Goal: Communication & Community: Answer question/provide support

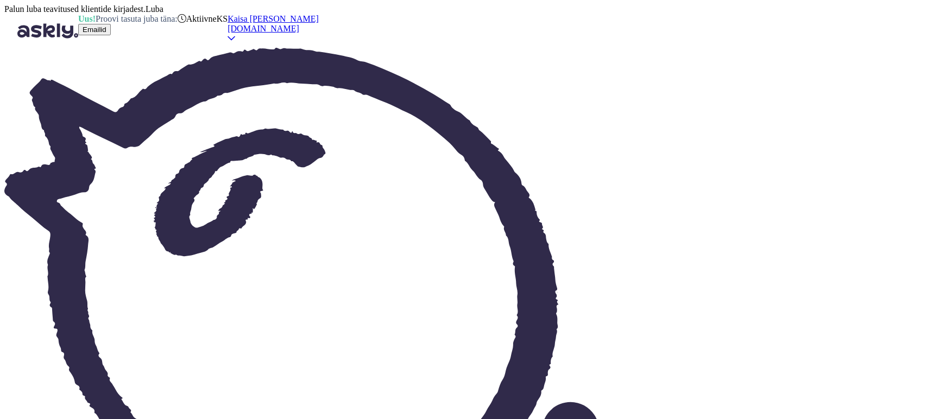
scroll to position [1691, 0]
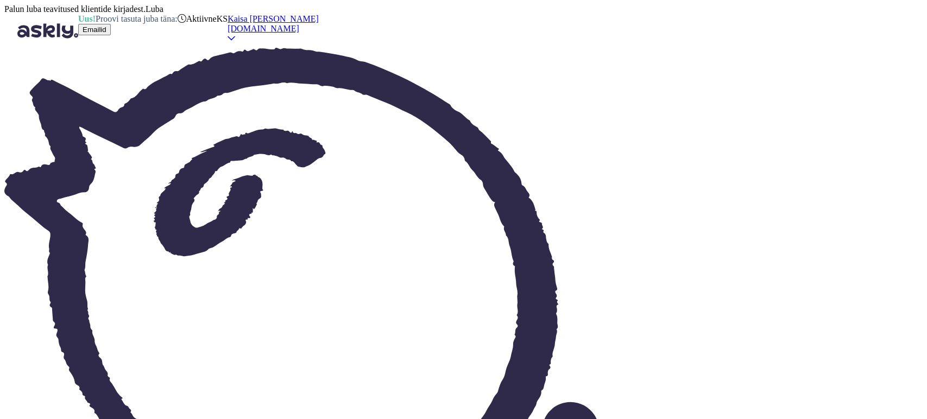
type textarea "Tere, ka"
type textarea "Привет,"
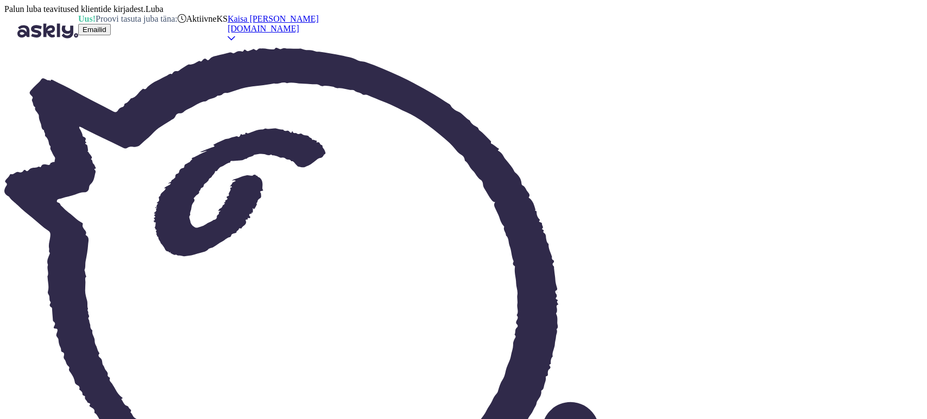
type textarea "Tere, kas"
type textarea "Привет, это"
type textarea "Tere, kas Teil o"
type textarea "Здравствуйте, у вас есть"
type textarea "Tere, kas Teil on hookusbookus ki"
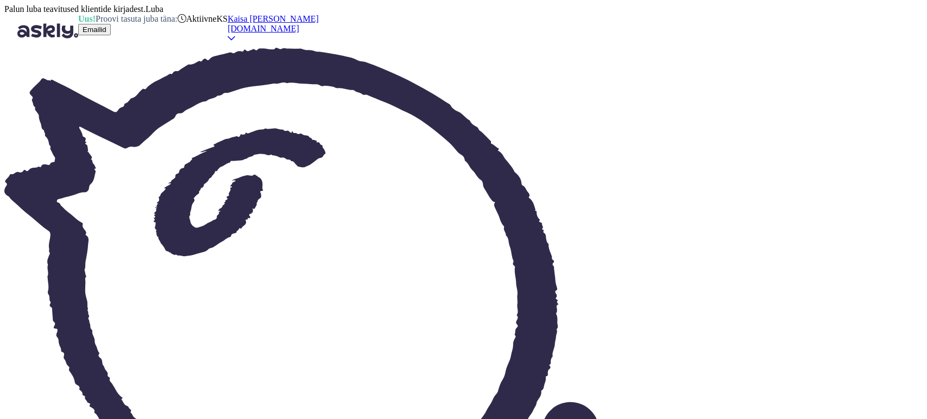
type textarea "Здравствуйте, у вас есть hookusbookus?"
type textarea "Tere, kas Teil on hookusbookus kinkekaart?"
type textarea "Здравствуйте, у вас есть подарочная карта для hookusbookus?"
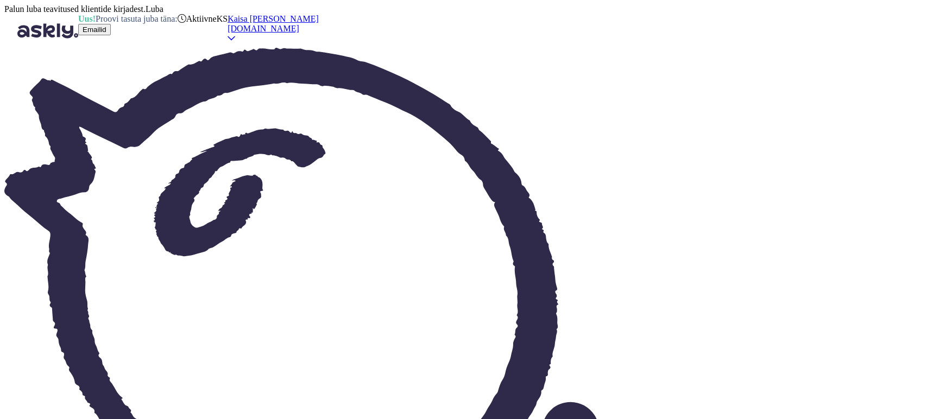
type textarea "J"
type textarea "Valige m"
type textarea "Выбирать"
type textarea "Valige makseviisiks"
type textarea "Выберите способ оплаты"
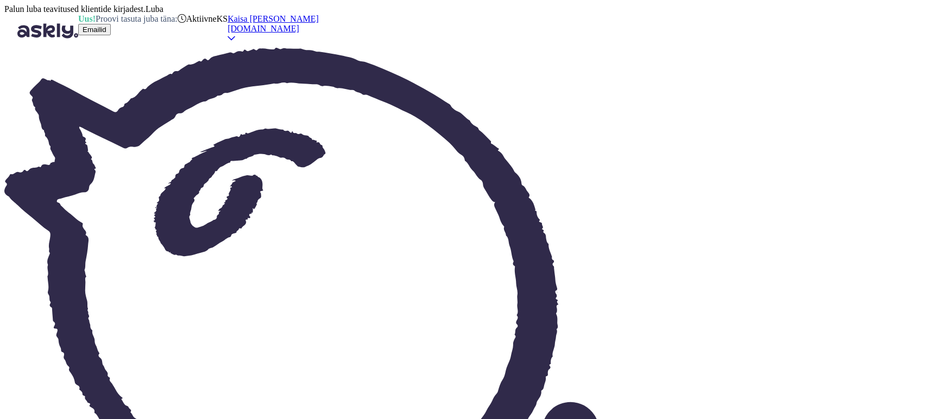
type textarea "Valige makseviisiks "Kinkekaart" nin"
type textarea "В качестве способа оплаты выберите «Подарочная карта»."
type textarea "Valige makseviisiks "Kinkekaart" ning akt"
type textarea "Выберите «Подарочная карта» в качестве способа оплаты и"
type textarea "Valige makseviisiks "Kinkekaart" ning aktiveerige k"
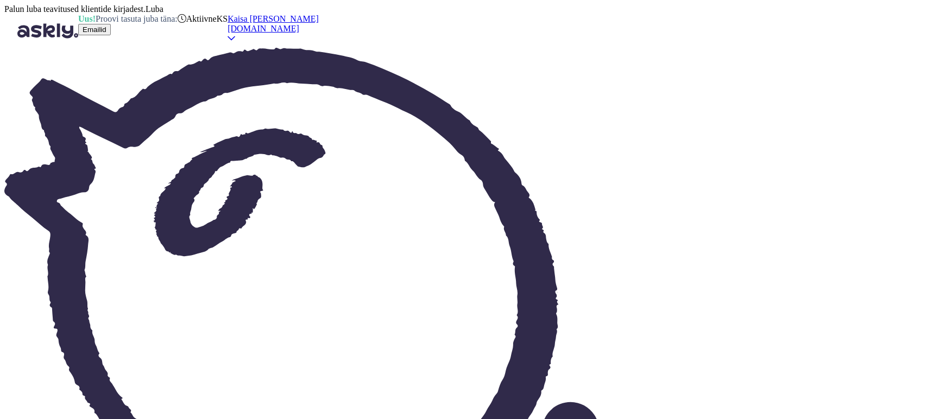
type textarea "Выберите «Подарочную карту» в качестве способа оплаты и активируйте."
type textarea "Valige makseviisiks "Kinkekaart" ning aktiveerige kood. Sü"
type textarea "Выберите «Подарочная карта» в качестве способа оплаты и активируйте код."
type textarea "Valige makseviisiks "Kinkekaart" ning aktiveerige kood. Süsteem n"
type textarea "Выберите «Подарочная карта» в качестве способа оплаты и активируйте код. Система"
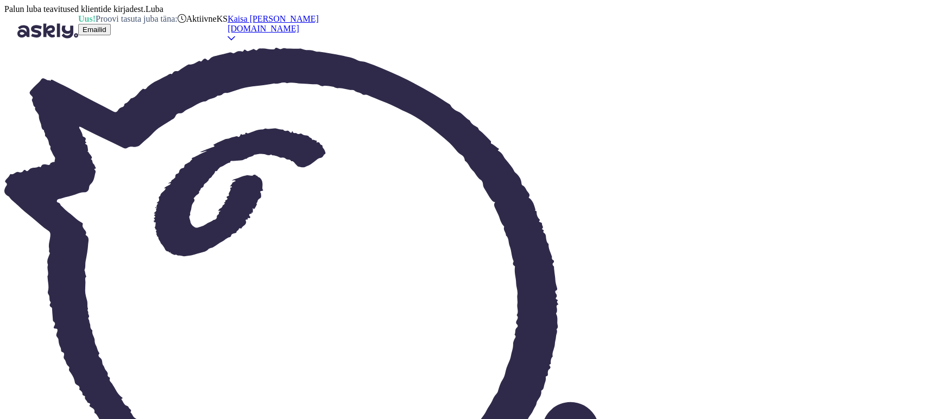
type textarea "Valige makseviisiks "Kinkekaart" ning aktiveerige kood. Süsteem näitab, k"
type textarea "Выберите «Подарочная карта» в качестве способа оплаты и активируйте код. Систем…"
type textarea "Valige makseviisiks "Kinkekaart" ning aktiveerige kood. Süsteem näitab, kui pa"
type textarea "Выберите «Подарочную карту» в качестве способа оплаты и активируйте код. Систем…"
type textarea "Valige makseviisiks "Kinkekaart" ning aktiveerige kood. Süsteem näitab, [PERSON…"
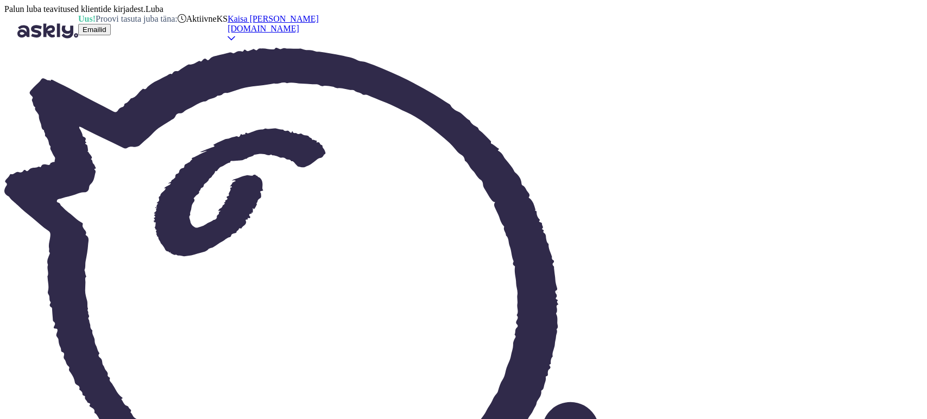
type textarea "Выберите «Подарочную карту» в качестве способа оплаты и активируйте код. Систем…"
type textarea "Valige makseviisiks "Kinkekaart" ning aktiveerige kood. Süsteem näitab, kui pal…"
type textarea "Выберите «Подарочную карту» в качестве способа оплаты и активируйте код. Систем…"
type textarea "Valige makseviisiks "Kinkekaart" ning aktiveerige kood. Süsteem näitab, kui pal…"
type textarea "Выберите способ оплаты «Подарочная карта» и активируйте код. Система покажет су…"
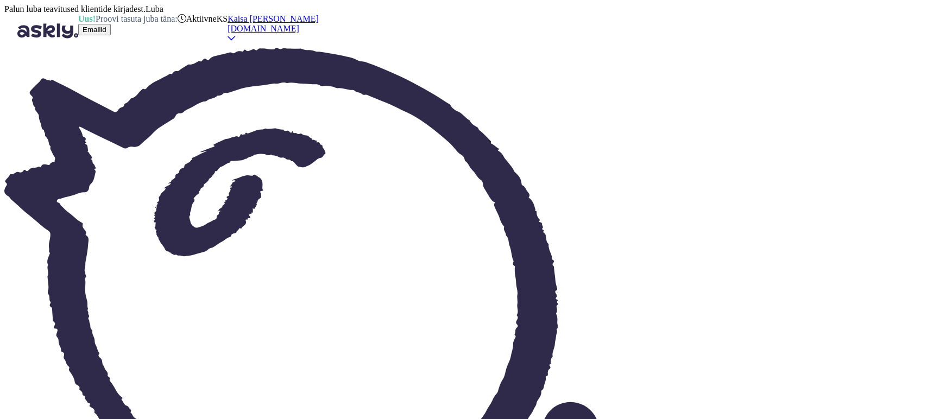
type textarea "Valige makseviisiks "Kinkekaart" ning aktiveerige kood. Süsteem näitab, kui pal…"
type textarea "Выберите способ оплаты «Подарочная карта» и активируйте код. При необходимости …"
type textarea "Valige makseviisiks "Kinkekaart" ning aktiveerige kood. Süsteem näitab, kui pal…"
type textarea "Выберите способ оплаты «Подарочная карта» и активируйте код. При необходимости …"
type textarea "Valige makseviisiks "Kinkekaart" ning aktiveerige kood. Süsteem näitab, kui pal…"
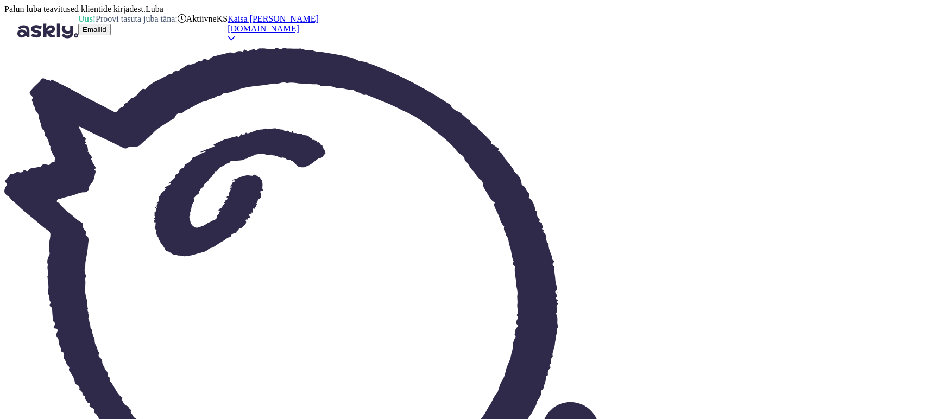
type textarea "Выберите способ оплаты «Подарочная карта» и активируйте код. При необходимости …"
type textarea "Valige makseviisiks "Kinkekaart" ning aktiveerige kood. Süsteem näitab, kui pal…"
type textarea "Выберите способ оплаты «Подарочная карта» и активируйте код. При необходимости …"
type textarea "Valige makseviisiks "Kinkekaart" ning aktiveerige kood. Süsteem näitab, kui pal…"
type textarea "Выберите способ оплаты «Подарочная карта» и активируйте код. Система сразу же п…"
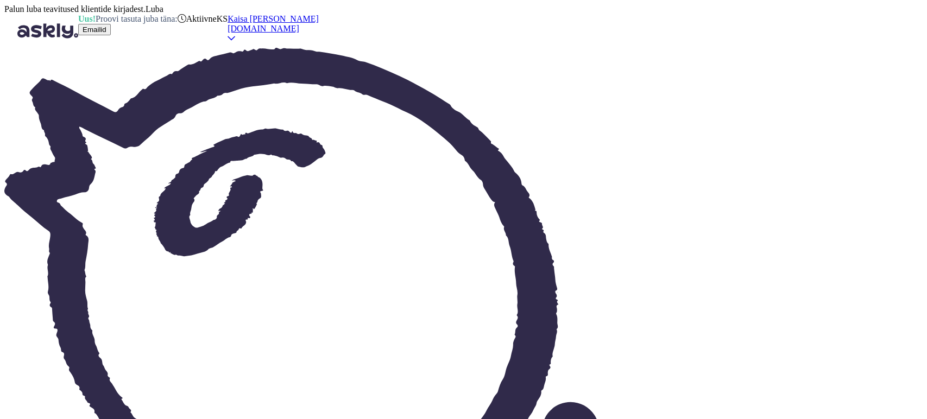
type textarea "Valige makseviisiks "Kinkekaart" ning aktiveerige kood. Süsteem näitab, kui pal…"
type textarea "Выберите способ оплаты «Подарочная карта» и активируйте код. Система сразу же п…"
type textarea "Valige"
type textarea "Выбирать"
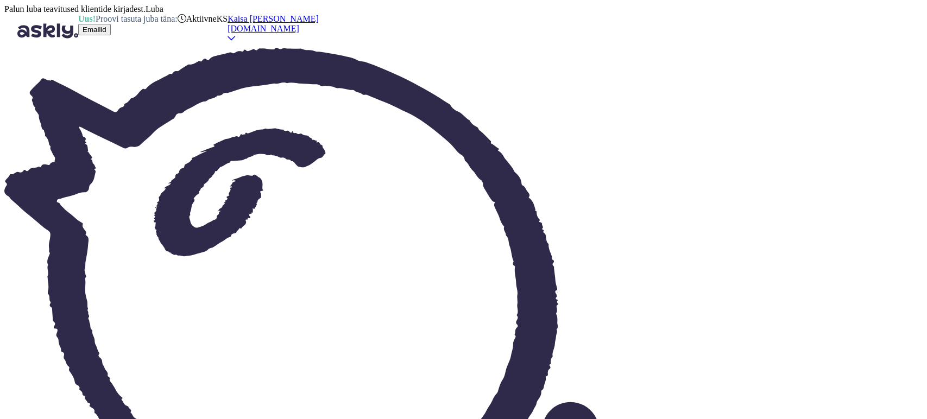
type textarea "Valige kuupäevad, si"
type textarea "Выберите даты,"
type textarea "Valige kuupäevad, sisestage kü"
type textarea "Выберите даты, введите"
type textarea "Valige kuupäevad, sisestage külaliste aq"
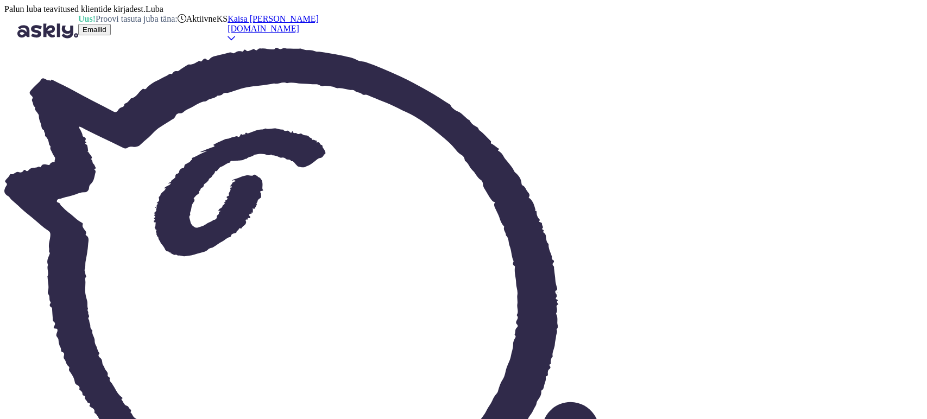
type textarea "Выберите даты, введите количество гостей"
type textarea "Valige kuupäevad, sisestage külaliste aqr"
type textarea "Выберите даты, введите гостевой aqrv"
type textarea "Valige kuupäevad, sisestage külaliste arv, las"
type textarea "Выберите даты, введите количество гостей,"
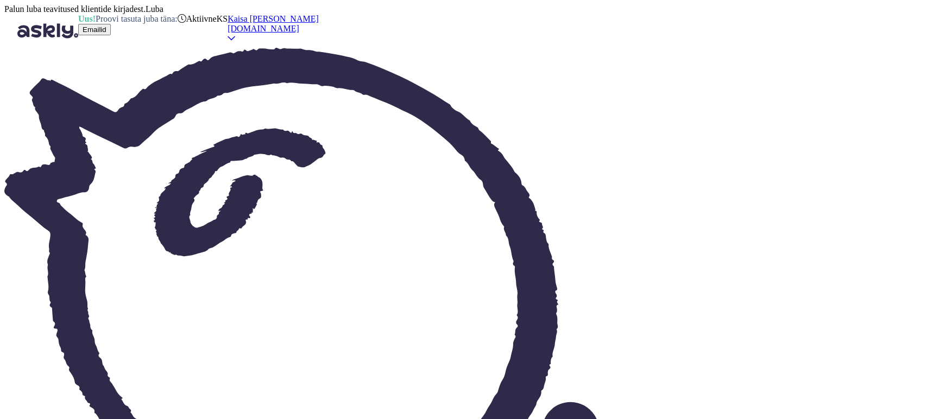
type textarea "Valige kuupäevad, sisestage külaliste arv, laste p"
type textarea "Выберите даты, введите количество гостей и детей."
type textarea "Valige kuupäevad, sisestage külaliste arv, laste puhul ka va"
type textarea "Выберите даты, введите количество гостей, для детей"
type textarea "Valige kuupäevad, sisestage külaliste arv, laste puhul ka van"
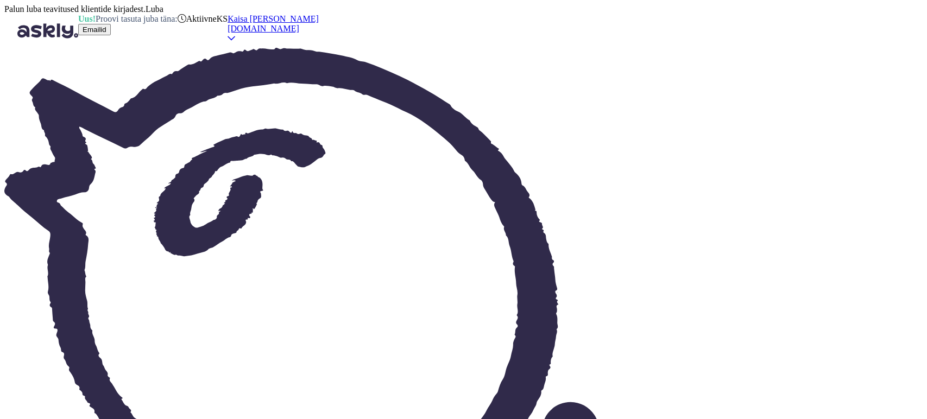
type textarea "Выберите даты, введите количество гостей, включая детей."
type textarea "Valige kuupäevad, sisestage külaliste arv, laste puhul [PERSON_NAME]."
type textarea "Выберите даты, введите количество гостей, а для детей — их возраст."
type textarea "Valige kuupäevad, sisestage külaliste arv, laste puhul [PERSON_NAME]. Klikkige ""
type textarea "Выберите даты, укажите количество гостей и возраст детей. Нажмите"
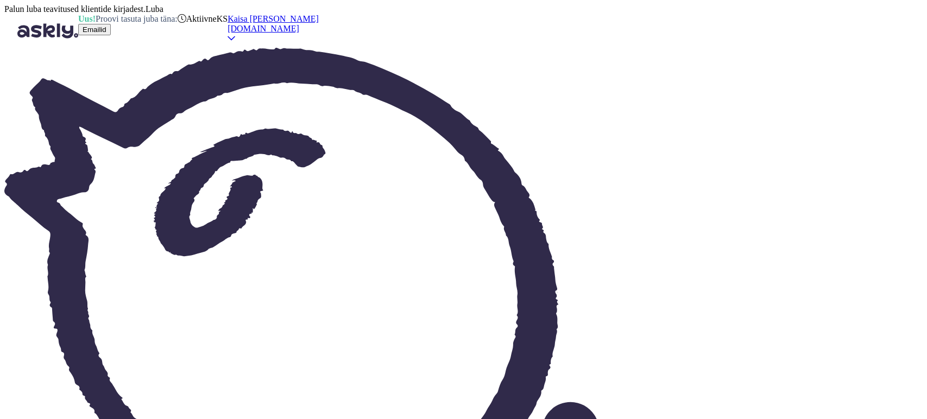
type textarea "Valige kuupäevad, sisestage külaliste arv, laste puhul [PERSON_NAME]. Klikkige …"
type textarea "Выберите даты, укажите количество гостей и возраст детей. Нажмите «Забронироват…"
type textarea "Valige kuupäevad, sisestage külaliste arv, laste puhul [PERSON_NAME]. Klikkige …"
type textarea "Выберите даты, укажите количество гостей и возраст детей. Нажмите «Забронироват…"
type textarea "Valige kuupäevad, sisestage külaliste arv, laste puhul [PERSON_NAME]. Klikkige …"
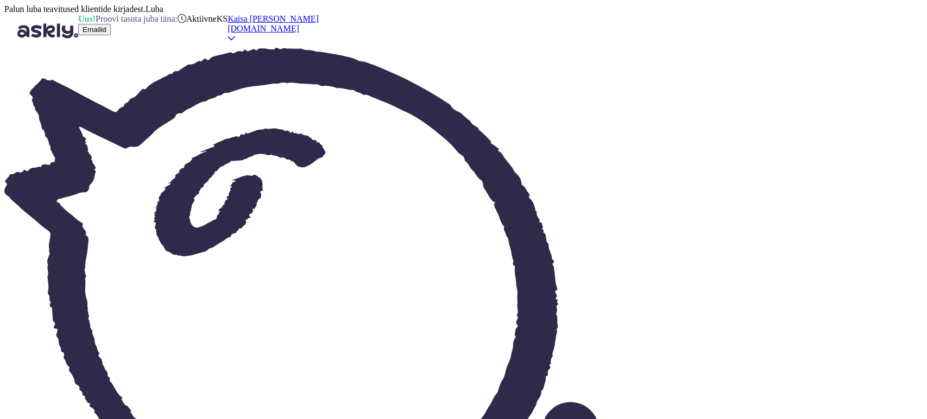
type textarea "Выберите даты, укажите количество гостей и возраст детей. Нажмите «Забронироват…"
type textarea "Valige kuupäevad, sisestage külaliste arv, laste puhul [PERSON_NAME]. Klikkige …"
type textarea "Выберите даты, количество гостей и возраст детей. Нажмите «Забронировать». Запо…"
type textarea "Valige kuupäevad, sisestage külaliste arv, laste puhul [PERSON_NAME]. Klikkige …"
type textarea "Выберите даты, укажите количество гостей и возраст детей. Нажмите «Забронироват…"
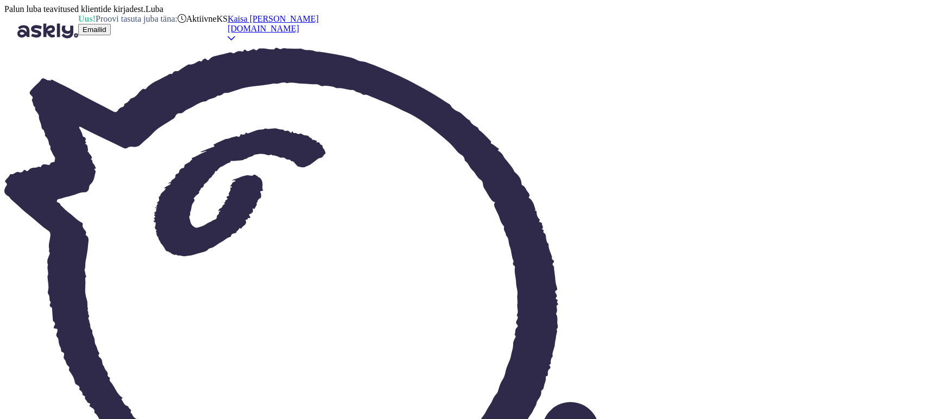
type textarea "Valige kuupäevad, sisestage külaliste arv, laste puhul [PERSON_NAME]. Klikkige …"
type textarea "Выберите даты, количество гостей и возраст детей. Нажмите «Забронировать». Запо…"
type textarea "Valige kuupäevad, sisestage külaliste arv, laste puhul [PERSON_NAME]. Klikkige …"
type textarea "Выберите даты, укажите количество гостей и возраст детей. Нажмите «Забронироват…"
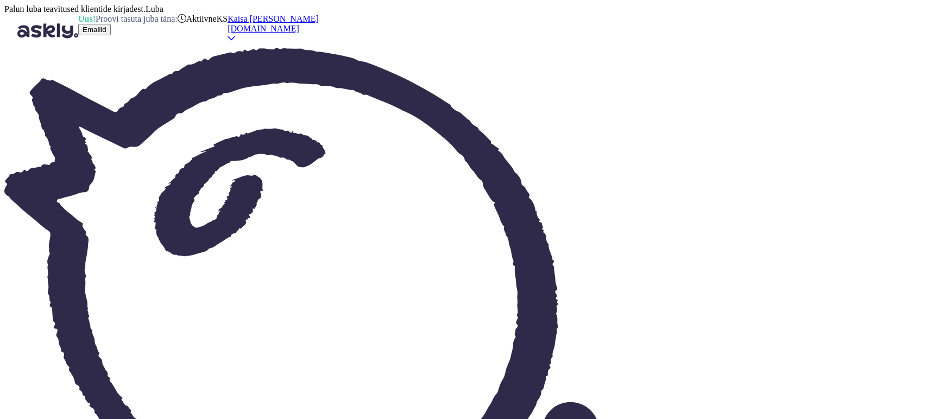
type textarea "Tingimusi näe"
type textarea "Условия и положения"
type textarea "Tingimusi näete p"
type textarea "Вы можете ознакомиться с условиями"
type textarea "Tingimusi näete paketi al"
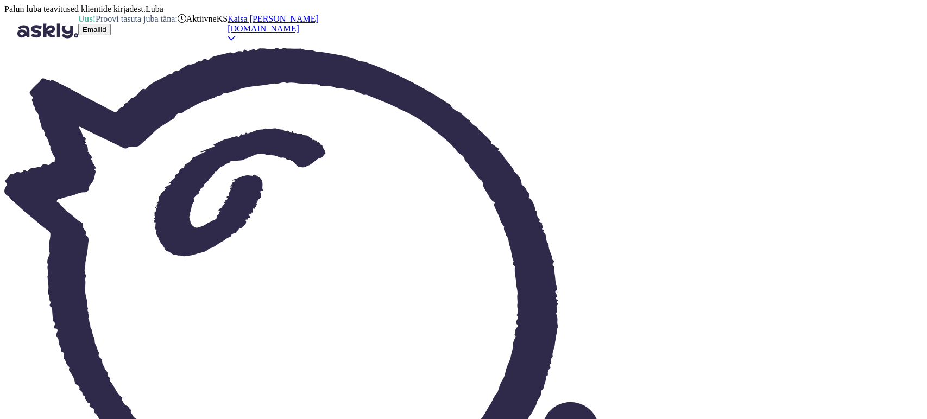
type textarea "С условиями можно ознакомиться в пакете."
type textarea "Tingimusi näete paketi alt"
type textarea "С условиями можно ознакомиться под пакетом."
type textarea "Tingimusi näete paketi alt või ki"
type textarea "Вы можете ознакомиться с условиями и положениями под пакетом или"
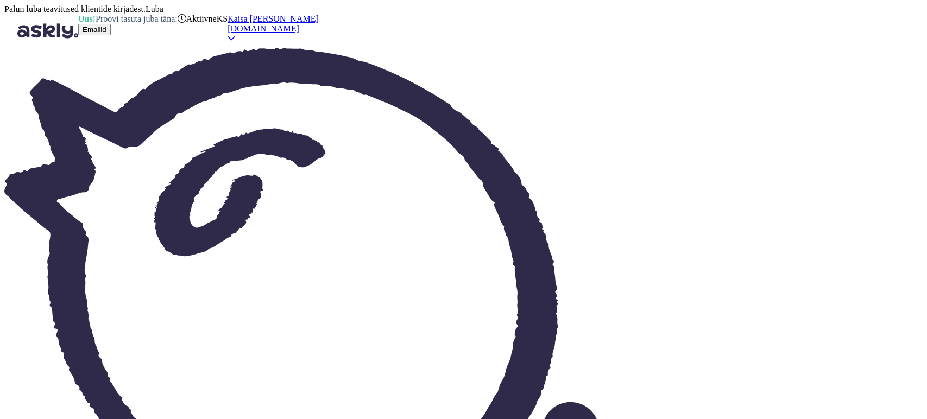
type textarea "Tingimusi näete paketi alt või kinnitusvormis"
type textarea "С условиями можно ознакомиться в нижней части пакета или в форме подтверждения."
type textarea "Tingimusi näete paketi alt või kinnitusvormis vasakul leh"
type textarea "Условия и положения вы можете найти в нижней части пакета или слева в форме под…"
type textarea "Tingimusi näete paketi alt või kinnitusvormis vasakul pool le"
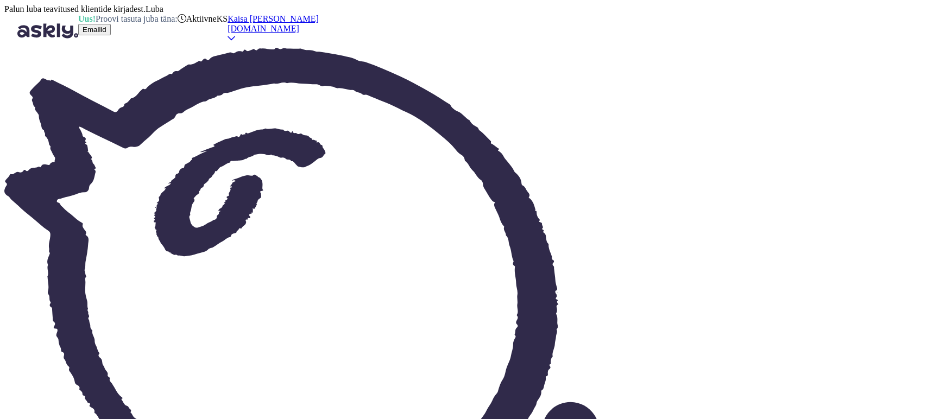
type textarea "Условия и положения вы можете найти в нижней части пакета или в левой части фор…"
type textarea "Tingimusi näete paketi alt või kinnitusvormis vasakul pool lehel."
type textarea "С условиями можно ознакомиться в нижней части пакета или в форме подтверждения …"
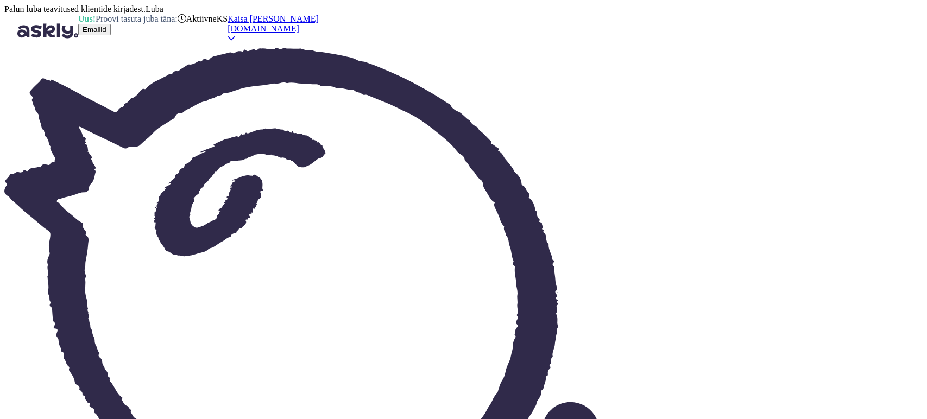
type textarea "Tere"
copy div "EE328331 10:12"
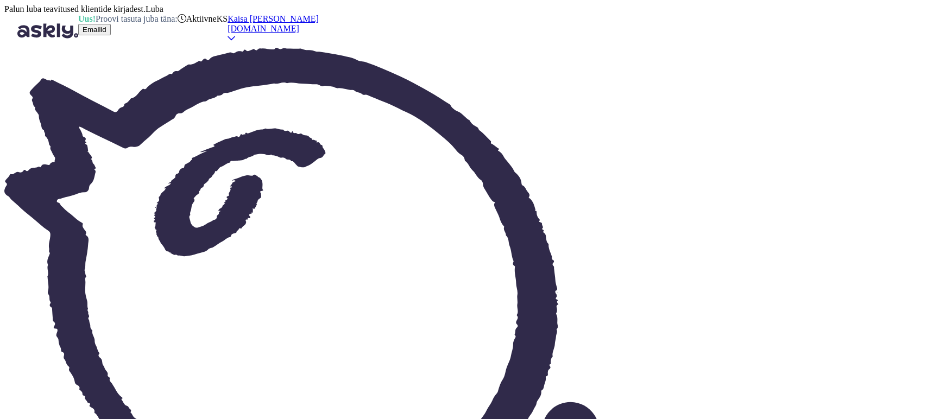
type textarea "B"
type textarea "Tegemist on mineviku broneeringuga, mis leidis aset 5.09-6.09. Kas mõtlete ming…"
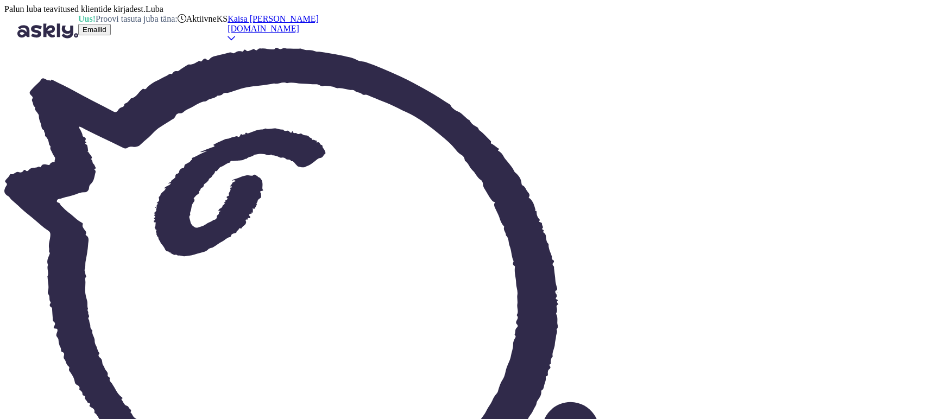
scroll to position [309, 0]
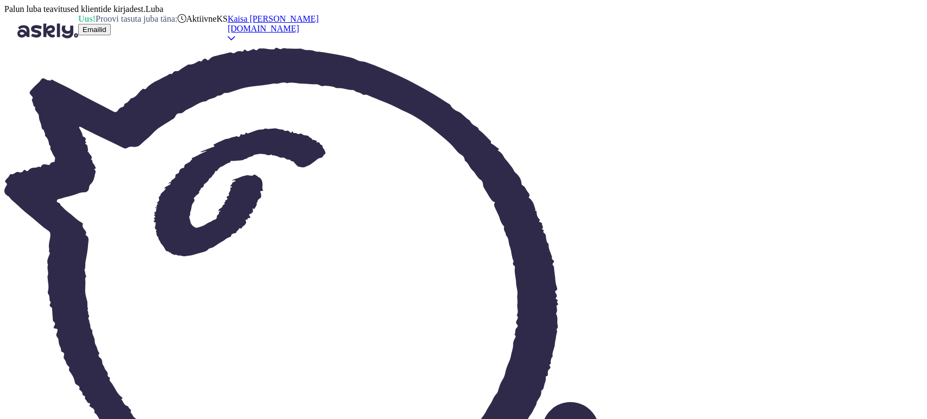
type textarea "Antud broneering on vormistatud kuupäevadeks 05.09-06.09."
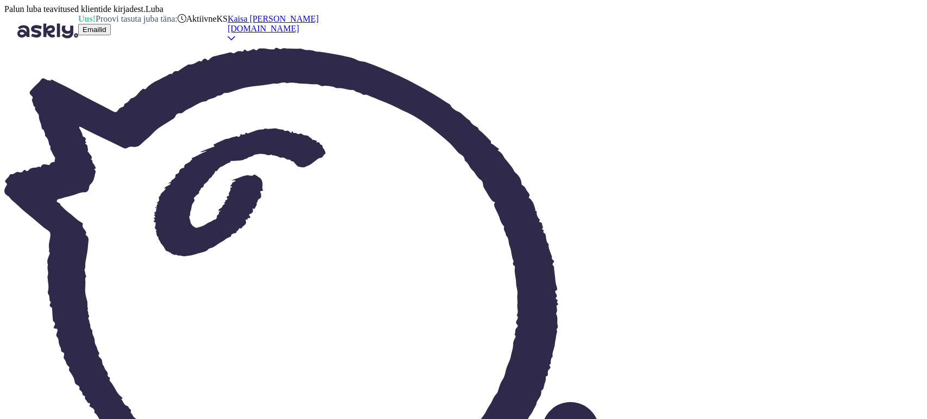
scroll to position [413, 0]
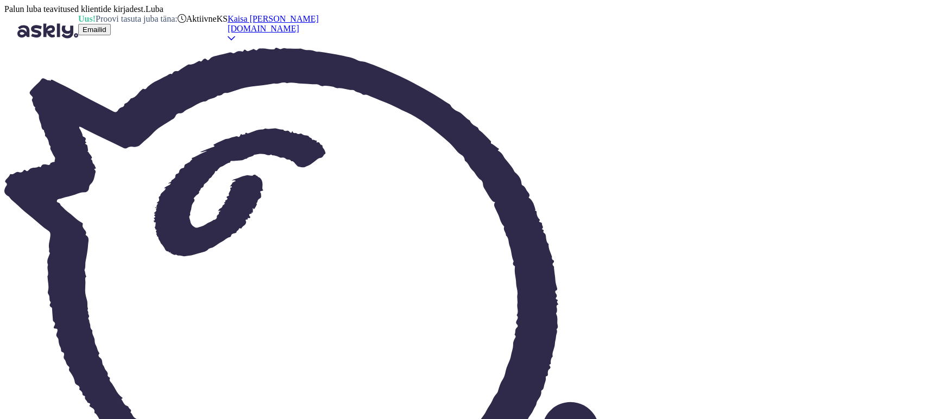
scroll to position [459, 0]
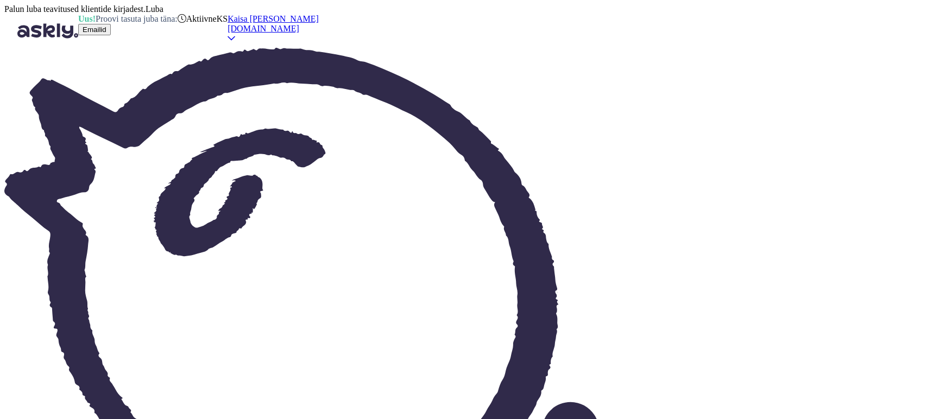
type textarea "Uurin hotellilt, mis võimalused on ning [PERSON_NAME] Teile teada e-[PERSON_NAM…"
type textarea "Selge."
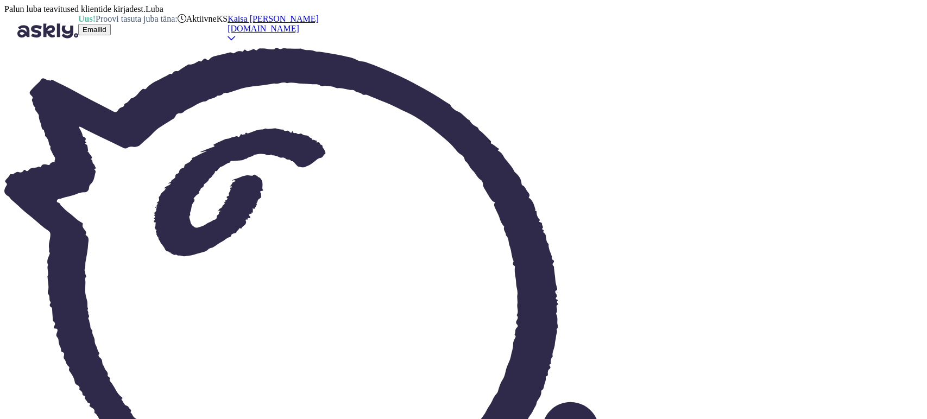
drag, startPoint x: 475, startPoint y: 135, endPoint x: 429, endPoint y: 88, distance: 65.3
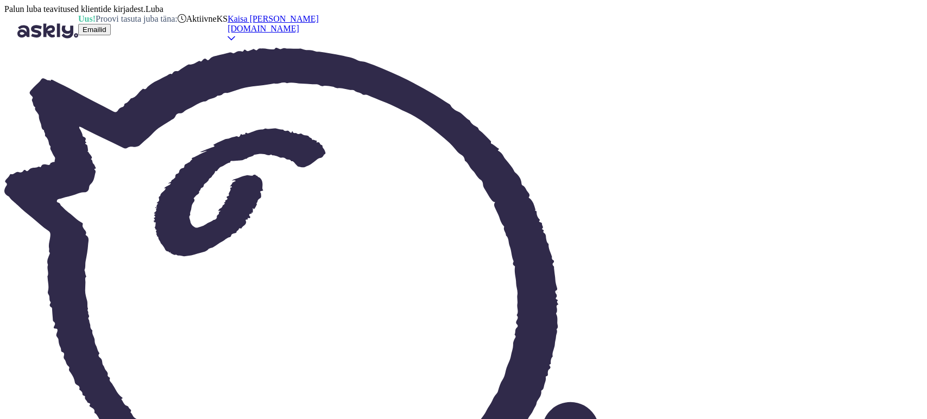
paste textarea "[URL][DOMAIN_NAME][PERSON_NAME][DATE][DATE][GEOGRAPHIC_DATA]"
type textarea "Sellisel juhul saate majutuda standard- või superiortoas, kus 2a laps magab van…"
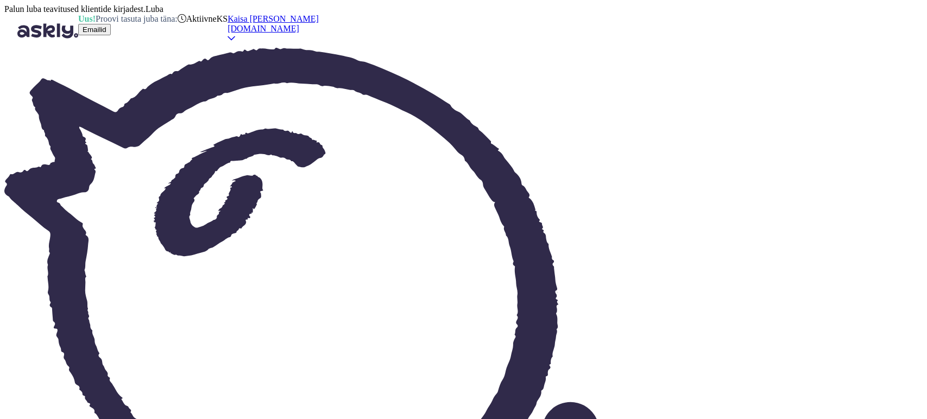
scroll to position [2017, 0]
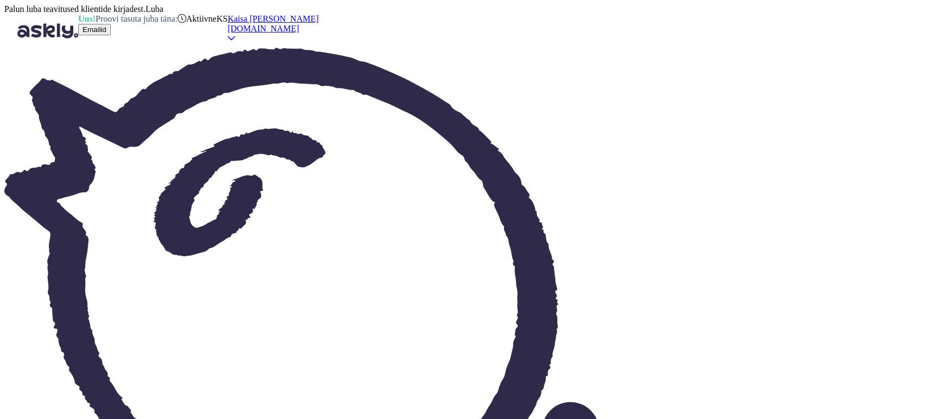
type textarea "Tere,"
type textarea "Привет,"
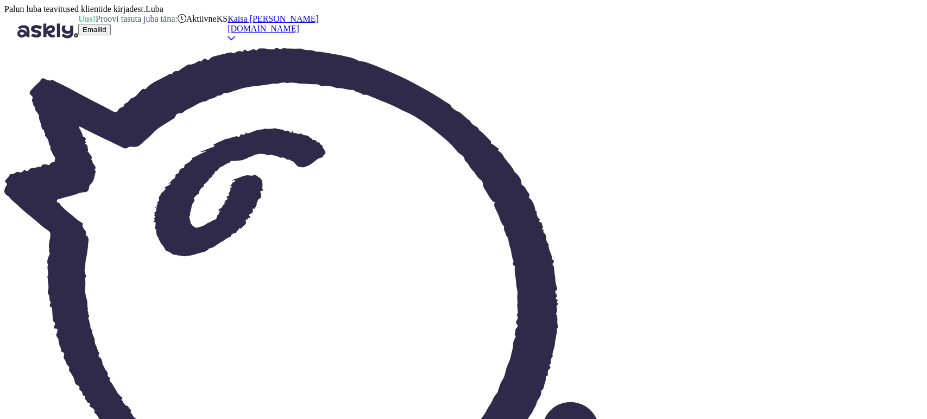
type textarea "Tere"
type textarea "Привет"
type textarea "Tere päevast!"
type textarea "Добрый день!"
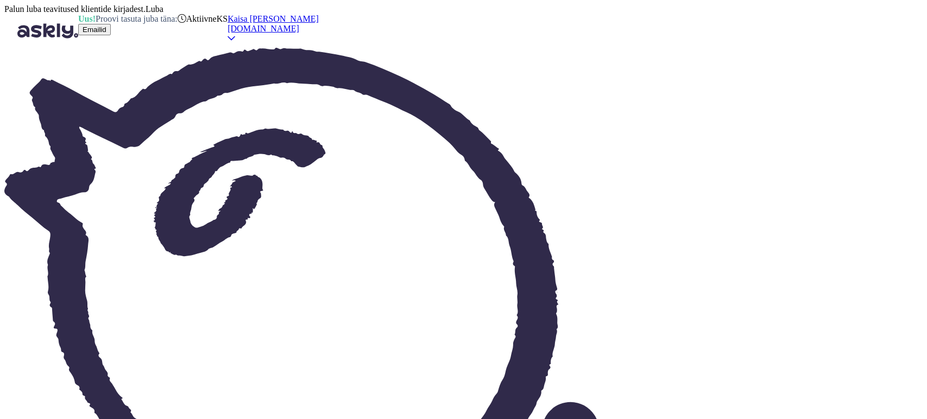
scroll to position [0, 0]
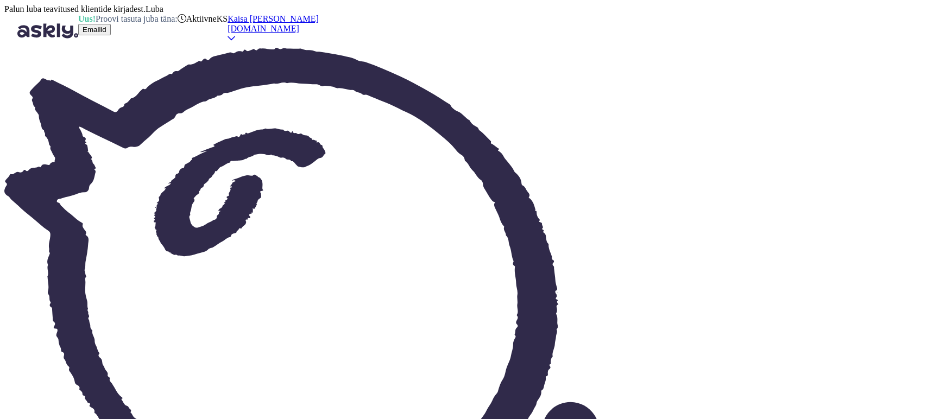
type textarea "Saate ta"
type textarea "Ты можешь"
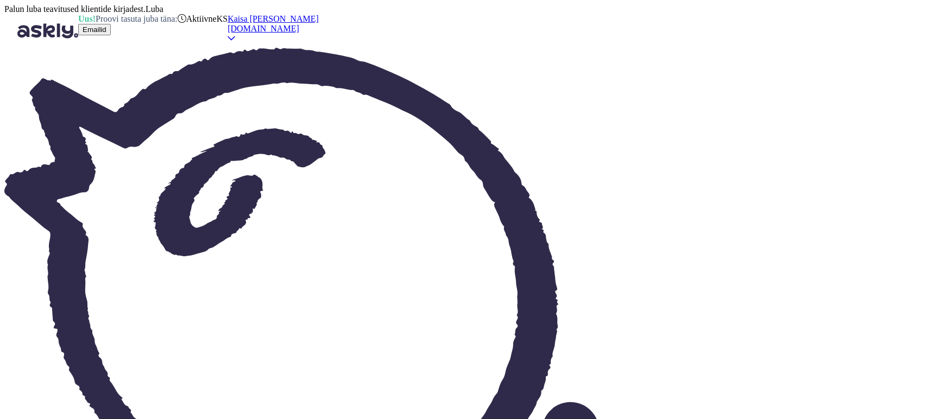
type textarea "Saate tasuda"
type textarea "Вы можете заплатить"
type textarea "Saate tasuda ülejäänud"
type textarea "Остальное можете доплатить."
type textarea "Saate tasuda ülejäänud osa koheselt lä"
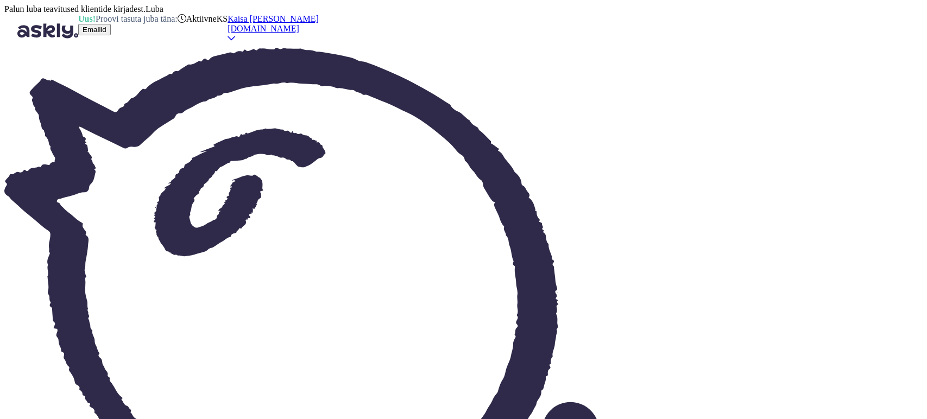
type textarea "Оставшуюся сумму вы можете оплатить сразу."
type textarea "Saate tasuda ülejäänud osa koheselt läbi e-[GEOGRAPHIC_DATA]."
type textarea "Оставшуюся сумму вы можете оплатить сразу через интернет-банкинг."
type textarea "Saate tasuda ülejäänud osa koheselt läbi e-[GEOGRAPHIC_DATA]. V"
type textarea "Оставшуюся сумму вы можете оплатить сразу через интернет-банкинг. Выбрать"
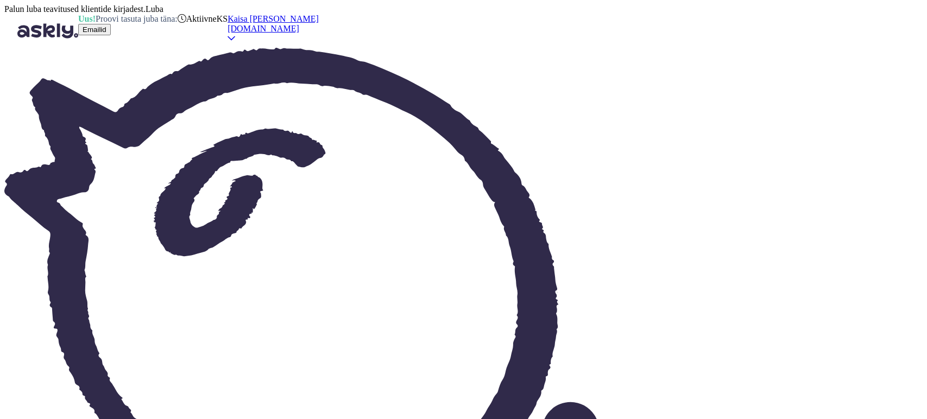
type textarea "Saate tasuda ülejäänud osa koheselt läbi e-[GEOGRAPHIC_DATA]."
type textarea "Оставшуюся сумму вы можете оплатить сразу через интернет-банкинг."
type textarea "Saate tasuda ülejäänud osa koheselt läbi e-[GEOGRAPHIC_DATA]. [PERSON_NAME] v"
type textarea "Оставшуюся сумму вы можете оплатить сразу через интернет-банкинг. [GEOGRAPHIC_D…"
type textarea "Saate tasuda ülejäänud osa koheselt läbi e-[GEOGRAPHIC_DATA]. [PERSON_NAME] k"
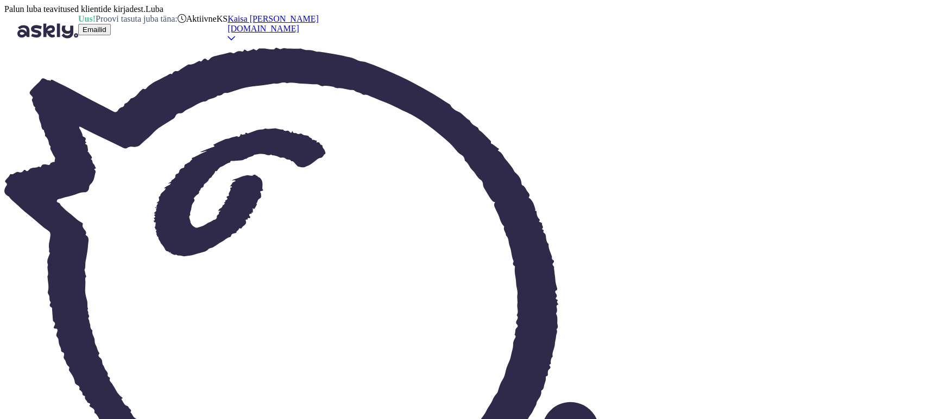
type textarea "Оставшуюся сумму вы можете оплатить сразу через интернет-банкинг. Выбор банка."
type textarea "Saate tasuda ülejäänud osa koheselt läbi e-[GEOGRAPHIC_DATA]. [PERSON_NAME] kuv…"
type textarea "Оставшуюся сумму вы можете оплатить сразу через интернет-банкинг. Выбор банков …"
type textarea "Saate tasuda ülejäänud osa koheselt läbi e-[GEOGRAPHIC_DATA]. [PERSON_NAME] kuv…"
type textarea "Оставшуюся сумму вы можете оплатить сразу через интернет-банкинг. Выбор банков …"
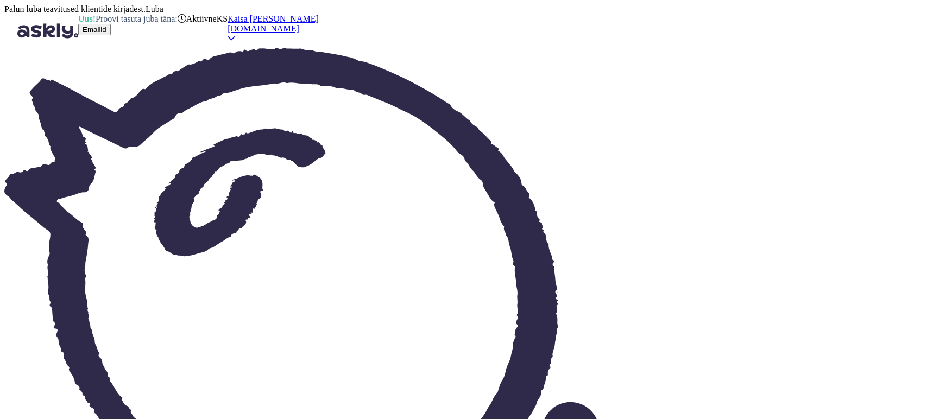
type textarea "Saate tasuda ülejäänud osa koheselt läbi e-[GEOGRAPHIC_DATA]. [PERSON_NAME] kuv…"
type textarea "Оставшуюся сумму вы можете оплатить сразу через интернет-банкинг. Выбор банков …"
type textarea "Saate tasuda ülejäänud osa koheselt läbi e-[GEOGRAPHIC_DATA]. [PERSON_NAME] kuv…"
type textarea "Оставшуюся сумму вы можете оплатить сразу через интернет-банкинг. Выбор банков …"
